Goal: Task Accomplishment & Management: Manage account settings

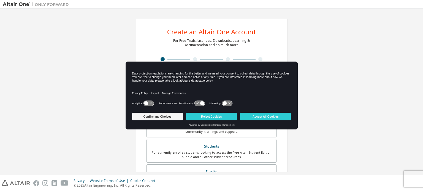
click at [146, 102] on icon at bounding box center [146, 104] width 4 height 4
click at [194, 103] on icon at bounding box center [199, 103] width 10 height 5
click at [197, 103] on icon at bounding box center [199, 103] width 10 height 5
click at [200, 103] on icon at bounding box center [202, 104] width 4 height 4
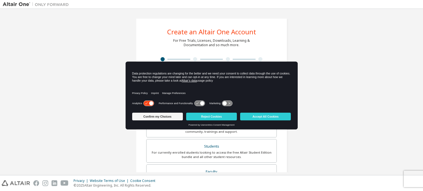
click at [224, 103] on icon at bounding box center [224, 104] width 4 height 4
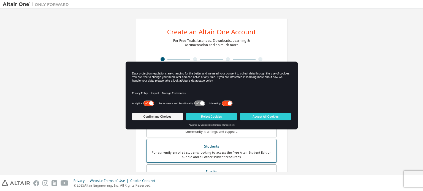
click at [179, 141] on label "Students For currently enrolled students looking to access the free Altair Stud…" at bounding box center [211, 151] width 130 height 24
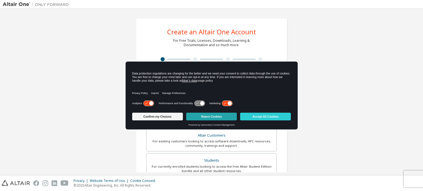
click at [221, 119] on button "Reject Cookies" at bounding box center [211, 117] width 51 height 8
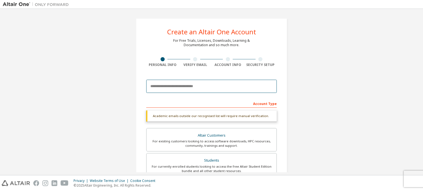
click at [170, 86] on input "email" at bounding box center [211, 86] width 130 height 13
type input "**********"
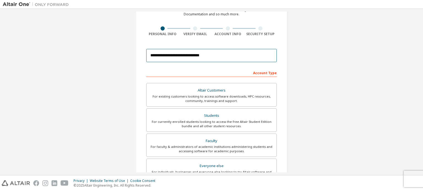
scroll to position [129, 0]
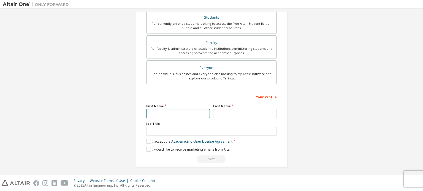
click at [170, 112] on input "text" at bounding box center [178, 113] width 64 height 9
type input "*"
type input "**********"
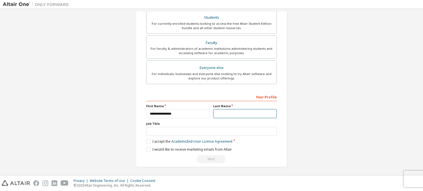
click at [215, 114] on input "text" at bounding box center [245, 113] width 64 height 9
type input "**********"
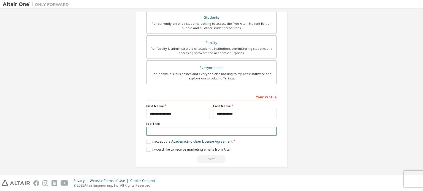
click at [182, 133] on input "text" at bounding box center [211, 131] width 130 height 9
type input "*******"
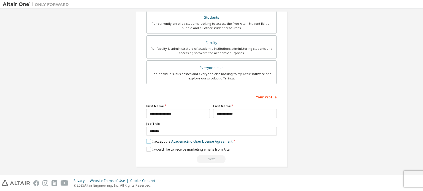
click at [147, 140] on label "I accept the Academic End-User License Agreement" at bounding box center [189, 141] width 86 height 5
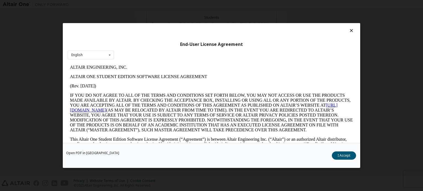
scroll to position [0, 0]
click at [341, 159] on button "I Accept" at bounding box center [344, 156] width 24 height 8
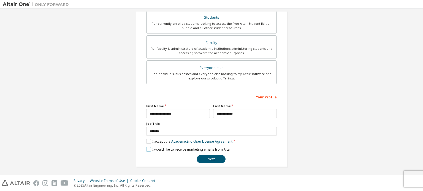
click at [147, 148] on label "I would like to receive marketing emails from Altair" at bounding box center [189, 149] width 86 height 5
click at [205, 159] on button "Next" at bounding box center [211, 159] width 29 height 8
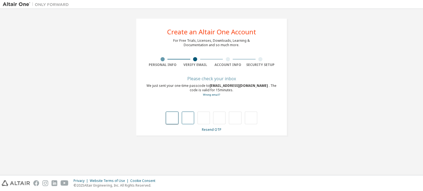
type input "*"
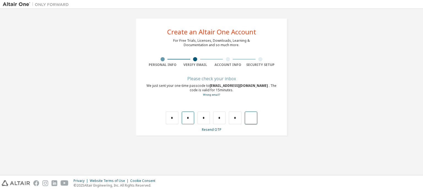
type input "*"
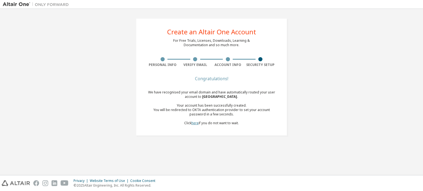
click at [195, 124] on link "here" at bounding box center [194, 123] width 7 height 5
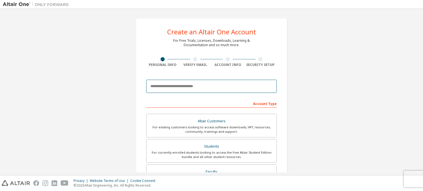
click at [179, 86] on input "email" at bounding box center [211, 86] width 130 height 13
type input "**********"
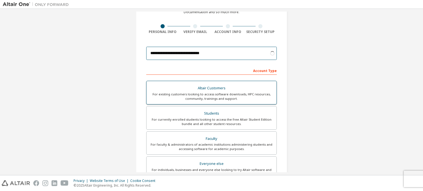
scroll to position [42, 0]
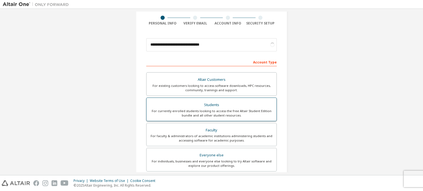
click at [206, 109] on div "Altair Customers For existing customers looking to access software downloads, H…" at bounding box center [211, 122] width 130 height 101
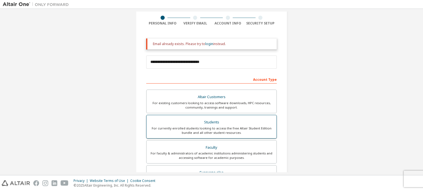
click at [206, 126] on div "For currently enrolled students looking to access the free Altair Student Editi…" at bounding box center [211, 130] width 123 height 9
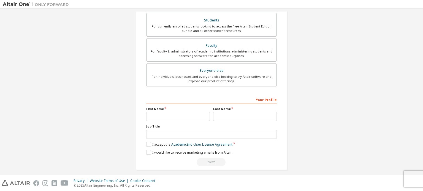
scroll to position [146, 0]
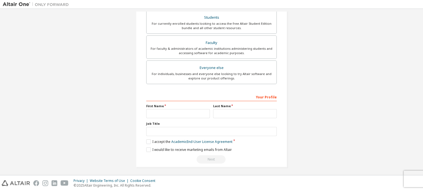
click at [163, 119] on div "**********" at bounding box center [211, 127] width 130 height 71
click at [163, 113] on input "text" at bounding box center [178, 113] width 64 height 9
type input "**********"
click at [224, 113] on input "text" at bounding box center [245, 113] width 64 height 9
type input "**********"
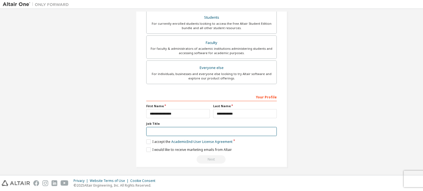
click at [195, 132] on input "text" at bounding box center [211, 131] width 130 height 9
type input "*******"
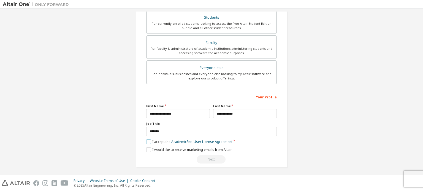
click at [146, 141] on label "I accept the Academic End-User License Agreement" at bounding box center [189, 142] width 86 height 5
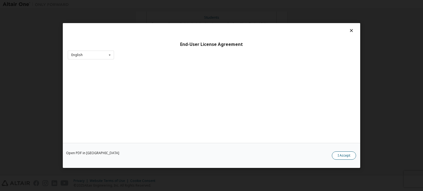
click at [341, 152] on button "I Accept" at bounding box center [344, 156] width 24 height 8
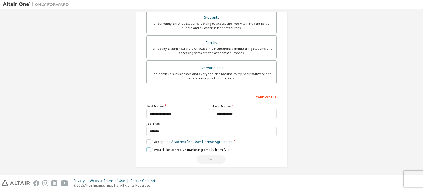
click at [146, 148] on label "I would like to receive marketing emails from Altair" at bounding box center [189, 150] width 86 height 5
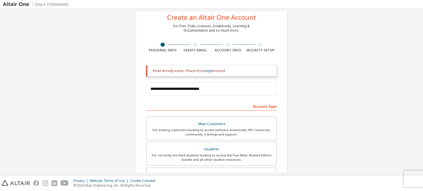
scroll to position [15, 0]
click at [207, 72] on link "login" at bounding box center [209, 70] width 8 height 5
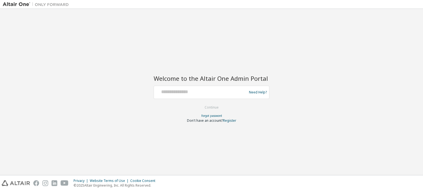
click at [182, 95] on div at bounding box center [201, 92] width 90 height 10
click at [176, 93] on input "text" at bounding box center [201, 91] width 90 height 8
type input "**********"
click at [215, 107] on button "Continue" at bounding box center [212, 107] width 26 height 8
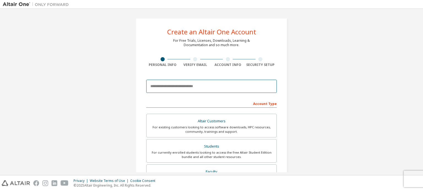
click at [177, 88] on input "email" at bounding box center [211, 86] width 130 height 13
type input "**********"
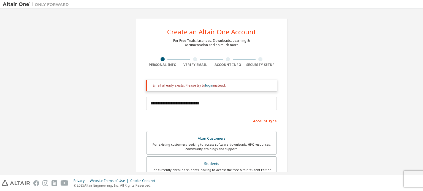
click at [193, 60] on div at bounding box center [195, 59] width 4 height 4
click at [195, 61] on div at bounding box center [195, 59] width 33 height 4
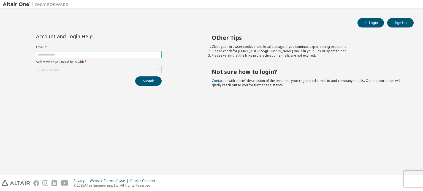
click at [75, 53] on input "text" at bounding box center [98, 55] width 123 height 4
type input "**********"
click at [72, 68] on div "Click to select" at bounding box center [98, 69] width 125 height 7
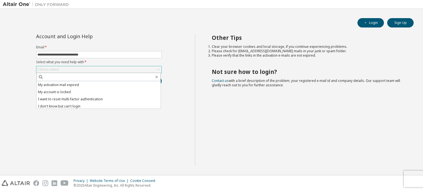
scroll to position [15, 0]
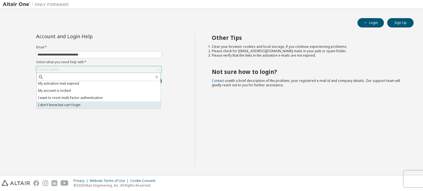
click at [74, 103] on li "I don't know but can't login" at bounding box center [99, 105] width 124 height 7
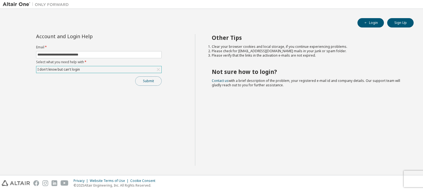
click at [144, 78] on button "Submit" at bounding box center [148, 81] width 26 height 9
click at [380, 26] on button "Login" at bounding box center [370, 22] width 26 height 9
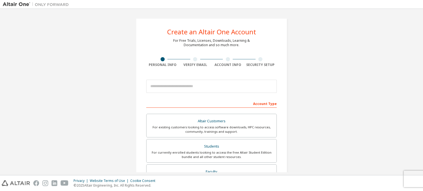
click at [193, 58] on div at bounding box center [195, 59] width 4 height 4
click at [176, 85] on input "email" at bounding box center [211, 86] width 130 height 13
type input "**********"
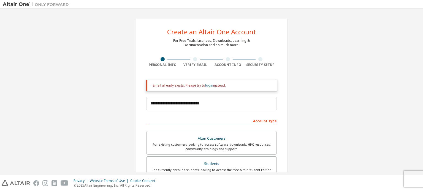
click at [208, 86] on link "login" at bounding box center [209, 85] width 8 height 5
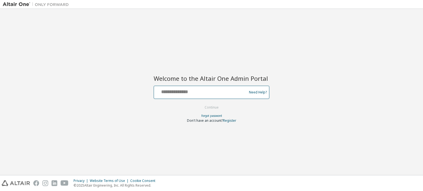
click at [179, 91] on input "text" at bounding box center [201, 91] width 90 height 8
type input "**********"
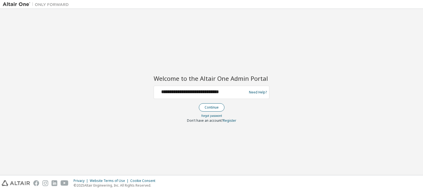
click at [204, 107] on button "Continue" at bounding box center [212, 107] width 26 height 8
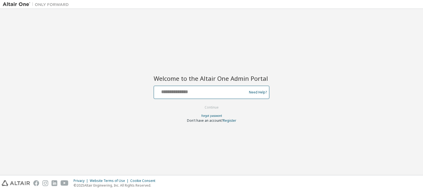
click at [177, 91] on input "text" at bounding box center [201, 91] width 90 height 8
type input "**********"
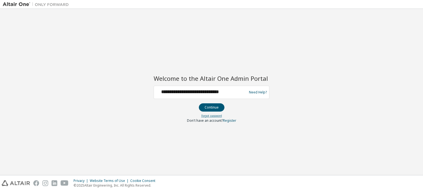
click at [211, 114] on link "Forgot password" at bounding box center [211, 116] width 21 height 4
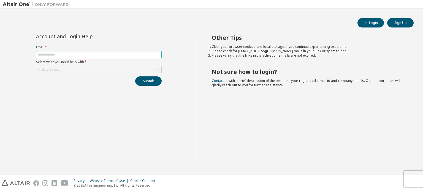
click at [85, 54] on input "text" at bounding box center [98, 55] width 123 height 4
type input "**********"
click at [80, 69] on div "Click to select" at bounding box center [98, 69] width 125 height 7
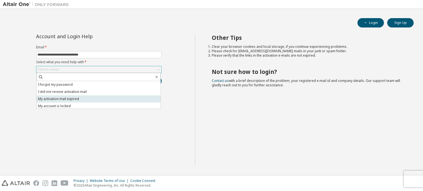
scroll to position [15, 0]
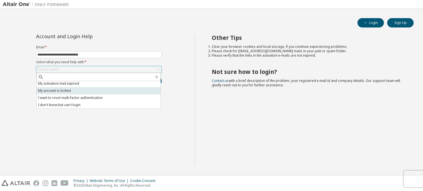
click at [65, 91] on li "My account is locked" at bounding box center [99, 90] width 124 height 7
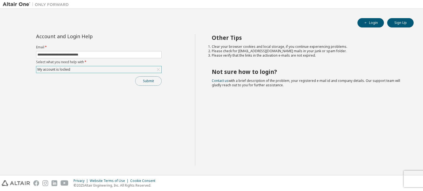
click at [144, 79] on button "Submit" at bounding box center [148, 81] width 26 height 9
click at [79, 69] on div "My account is locked" at bounding box center [98, 69] width 125 height 7
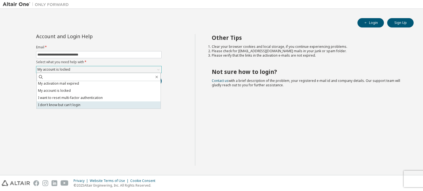
click at [78, 105] on li "I don't know but can't login" at bounding box center [99, 105] width 124 height 7
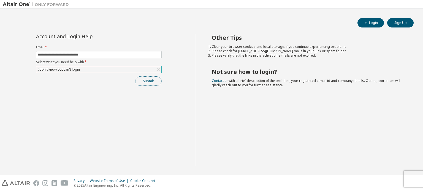
click at [156, 80] on button "Submit" at bounding box center [148, 81] width 26 height 9
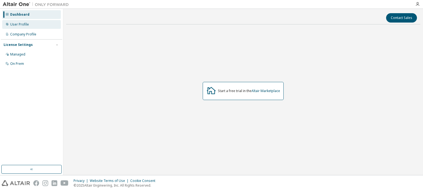
click at [32, 23] on div "User Profile" at bounding box center [31, 24] width 59 height 9
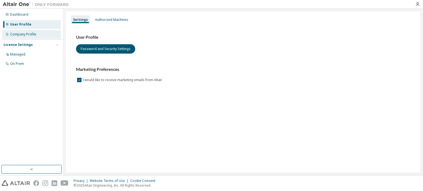
click at [32, 33] on div "Company Profile" at bounding box center [23, 34] width 26 height 4
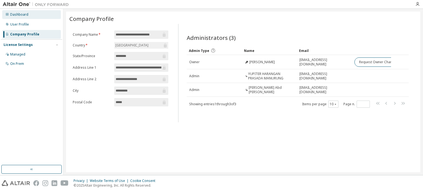
click at [20, 18] on div "Dashboard" at bounding box center [31, 14] width 59 height 9
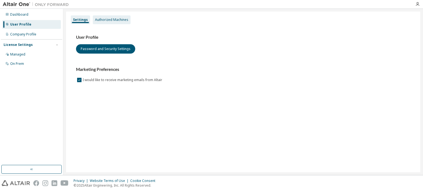
click at [109, 20] on div "Authorized Machines" at bounding box center [111, 20] width 33 height 4
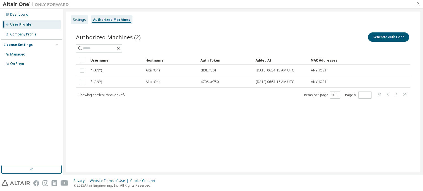
click at [84, 18] on div "Settings" at bounding box center [79, 20] width 13 height 4
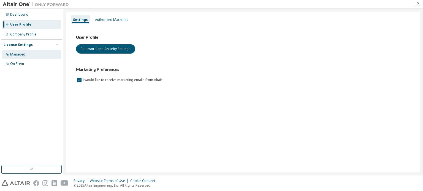
click at [34, 53] on div "Managed" at bounding box center [31, 54] width 59 height 9
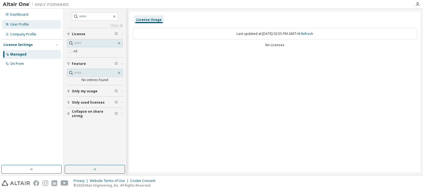
click at [24, 24] on div "User Profile" at bounding box center [19, 24] width 19 height 4
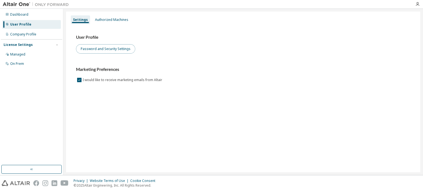
click at [113, 47] on button "Password and Security Settings" at bounding box center [105, 48] width 59 height 9
click at [92, 49] on button "Password and Security Settings" at bounding box center [105, 48] width 59 height 9
